Goal: Task Accomplishment & Management: Manage account settings

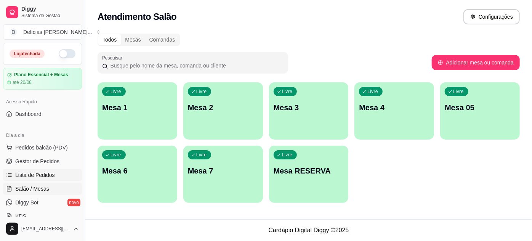
click at [48, 176] on span "Lista de Pedidos" at bounding box center [35, 175] width 40 height 8
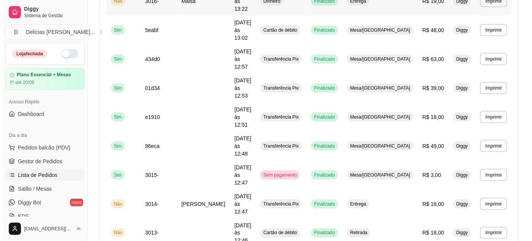
scroll to position [277, 0]
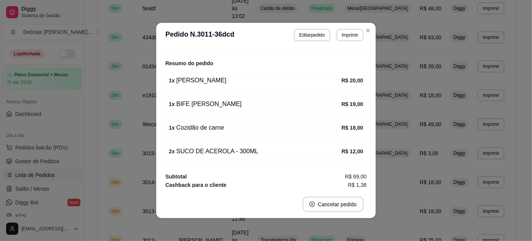
scroll to position [196, 0]
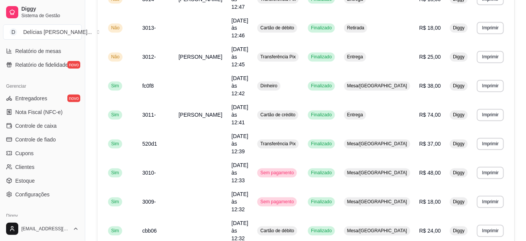
scroll to position [277, 0]
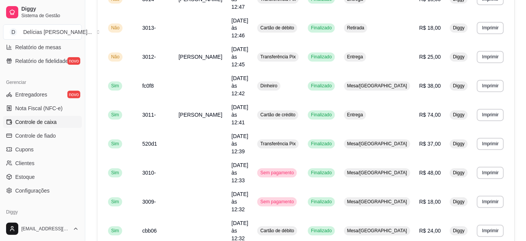
click at [37, 120] on span "Controle de caixa" at bounding box center [36, 122] width 42 height 8
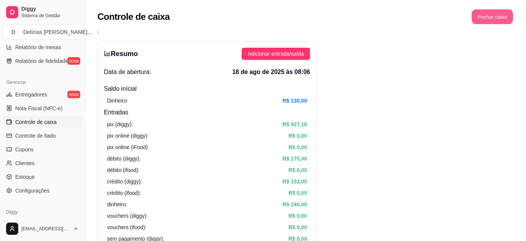
click at [498, 16] on button "Fechar caixa" at bounding box center [493, 17] width 42 height 15
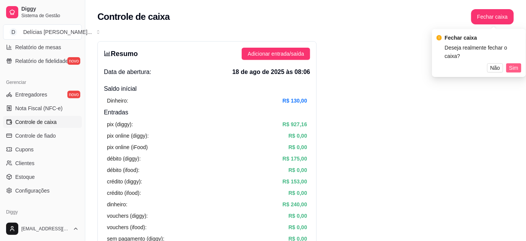
click at [516, 64] on span "Sim" at bounding box center [514, 68] width 9 height 8
